Goal: Transaction & Acquisition: Obtain resource

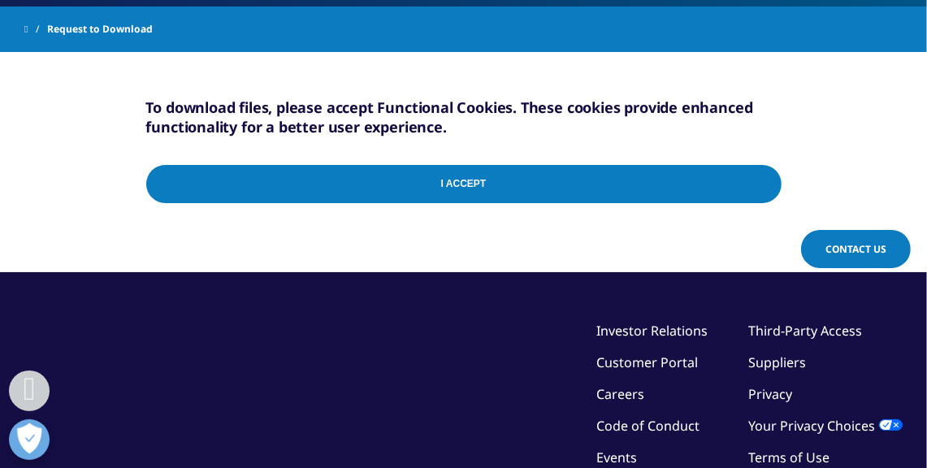
click at [560, 186] on input "I Accept" at bounding box center [463, 184] width 635 height 38
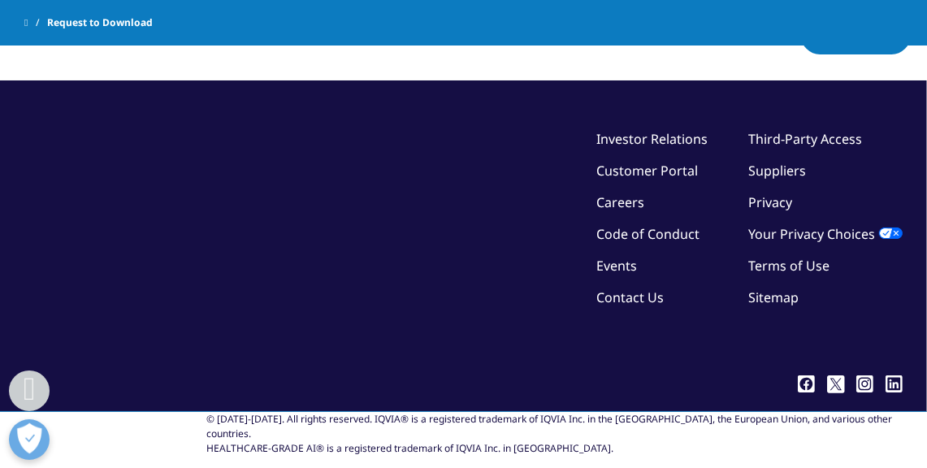
scroll to position [498, 0]
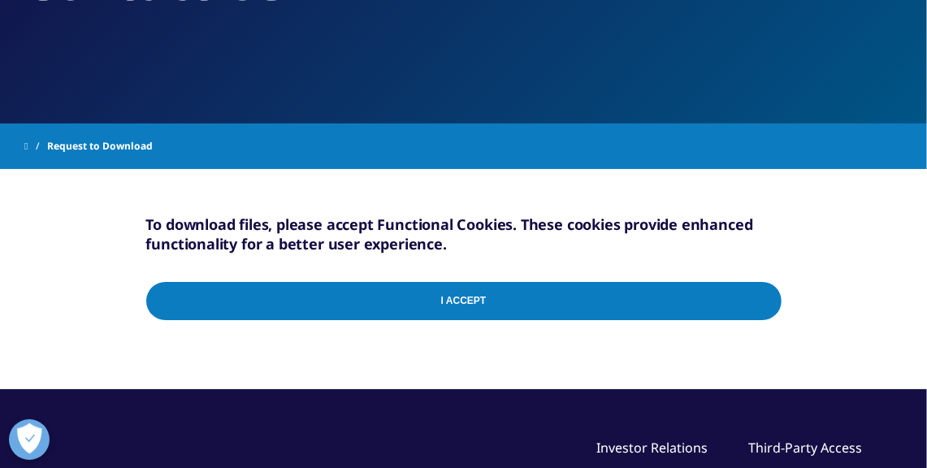
scroll to position [173, 0]
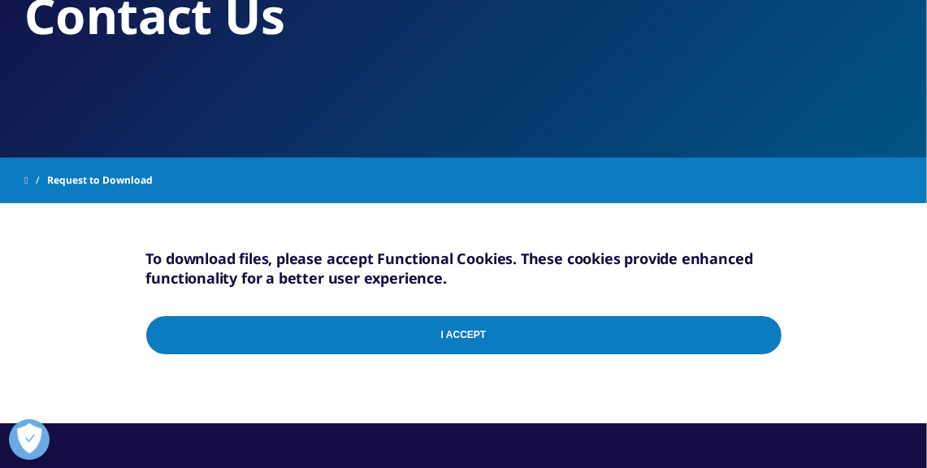
click at [469, 332] on input "I Accept" at bounding box center [463, 335] width 635 height 38
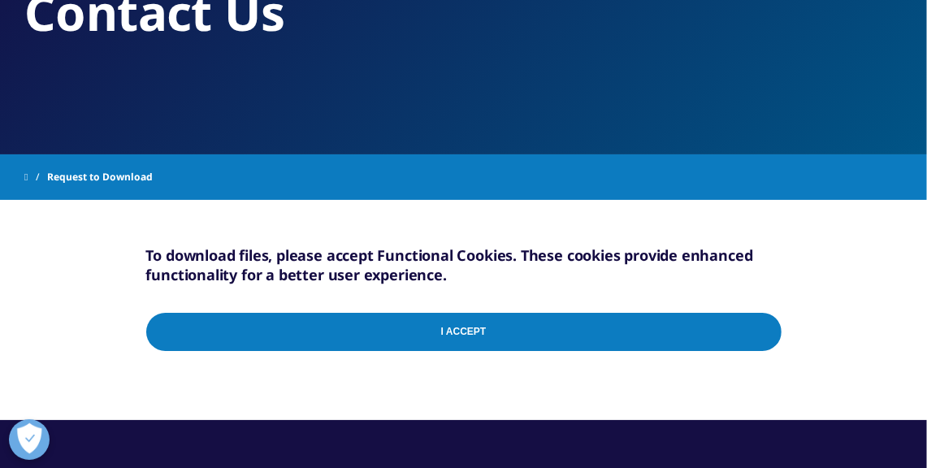
click at [763, 330] on div "I Accept" at bounding box center [463, 336] width 635 height 78
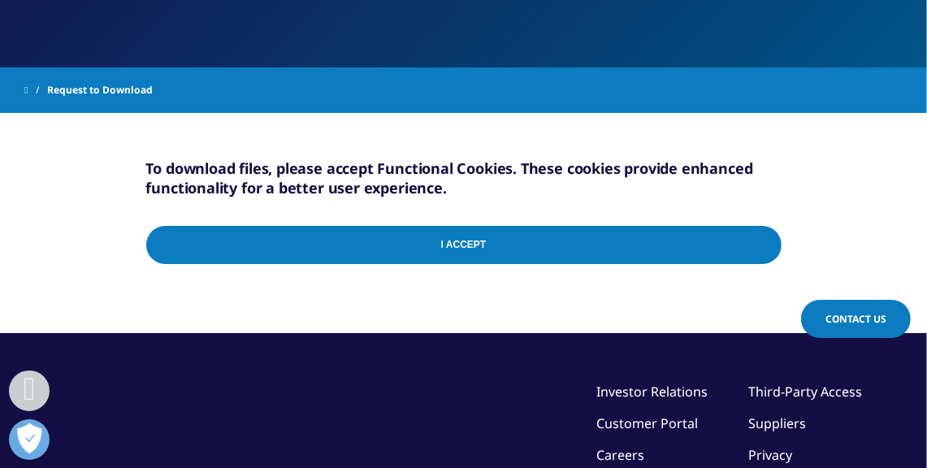
scroll to position [254, 0]
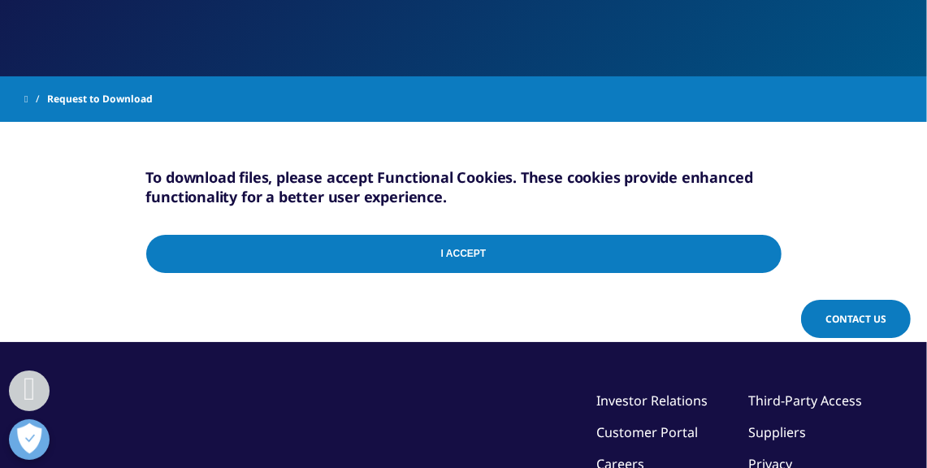
click at [764, 248] on input "I Accept" at bounding box center [463, 254] width 635 height 38
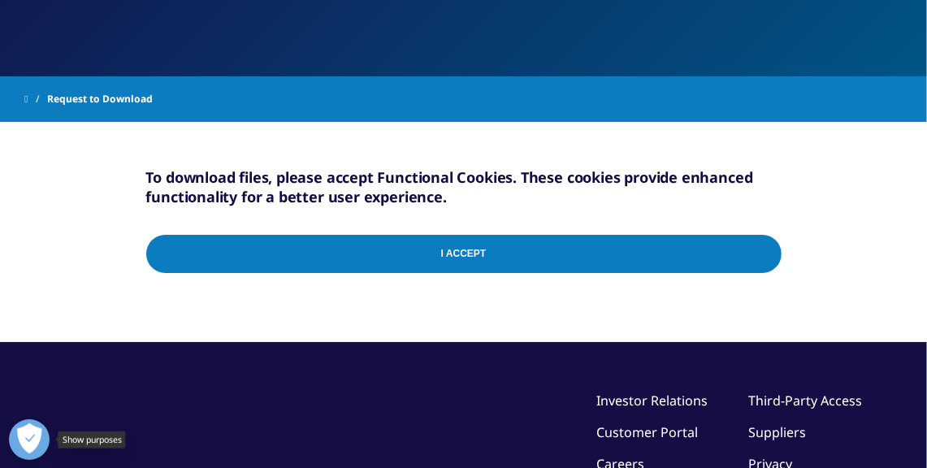
click at [22, 434] on button "Open Preferences" at bounding box center [29, 439] width 41 height 41
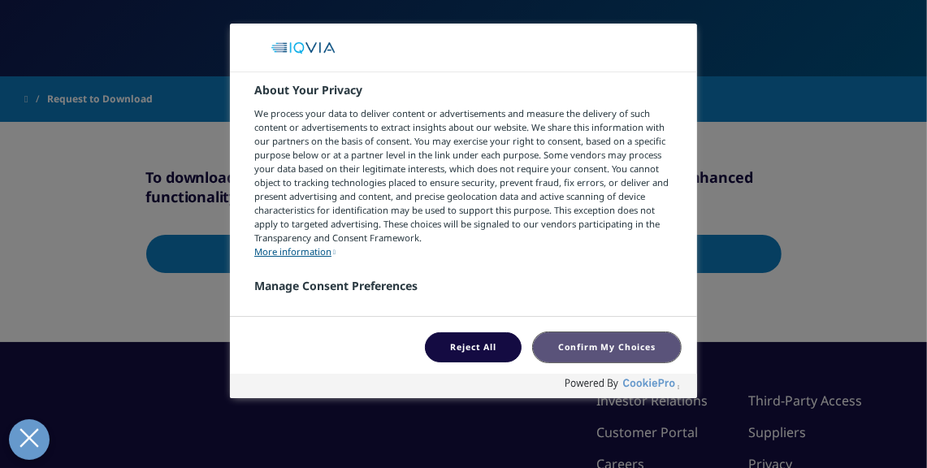
click at [571, 352] on button "Confirm My Choices" at bounding box center [607, 347] width 148 height 30
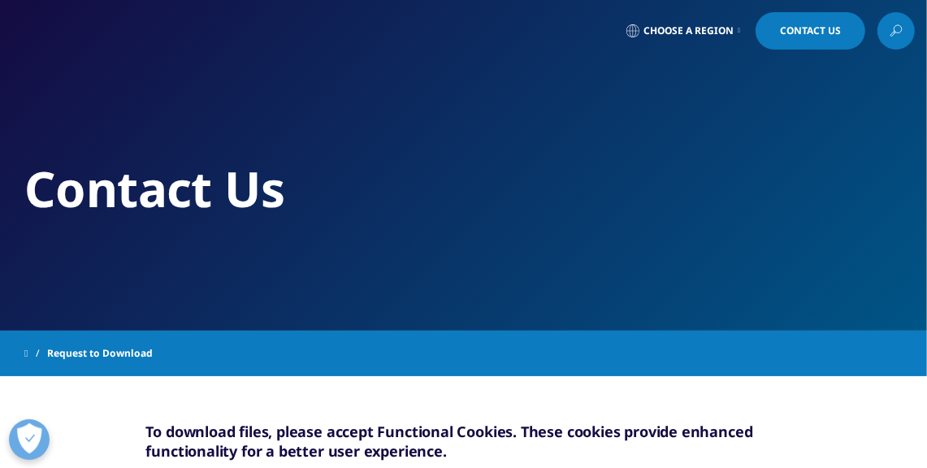
click at [731, 30] on link "Choose a Region" at bounding box center [683, 30] width 120 height 37
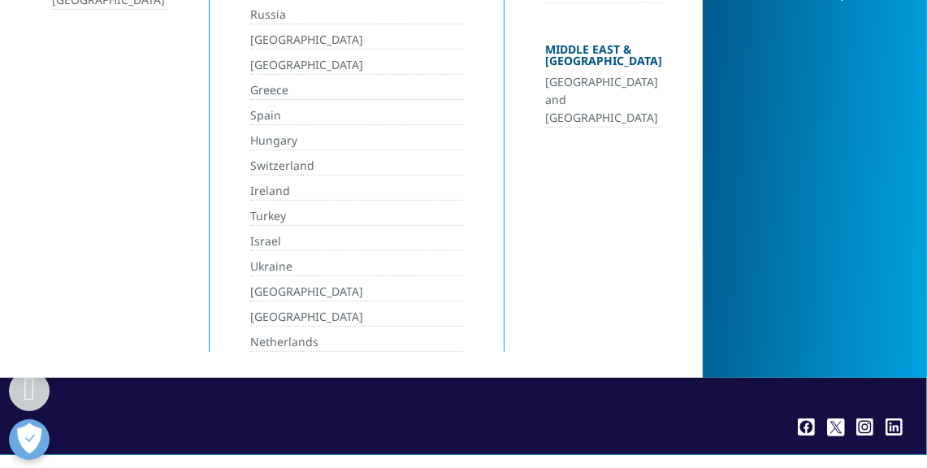
scroll to position [498, 0]
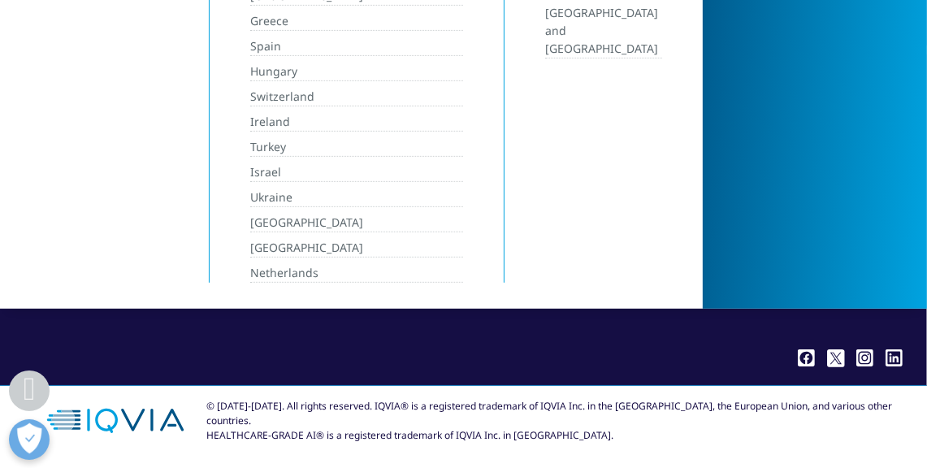
click at [314, 242] on link "[GEOGRAPHIC_DATA]" at bounding box center [356, 248] width 213 height 19
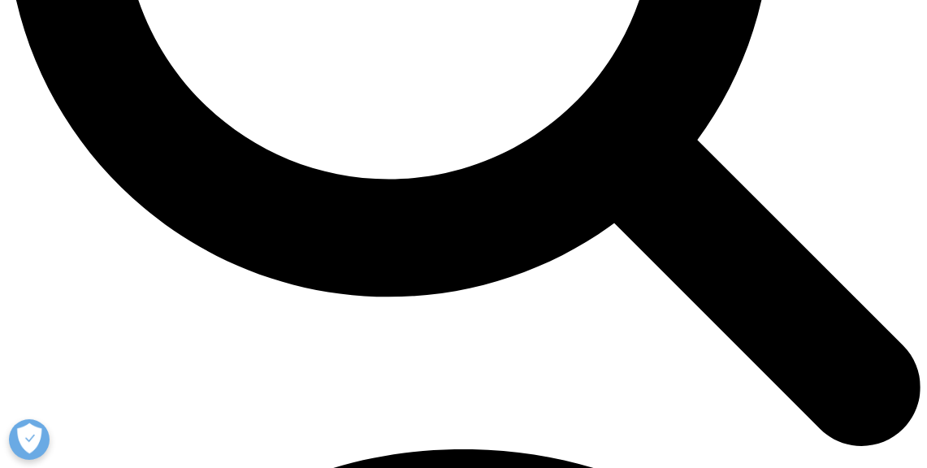
scroll to position [1624, 0]
